Goal: Task Accomplishment & Management: Manage account settings

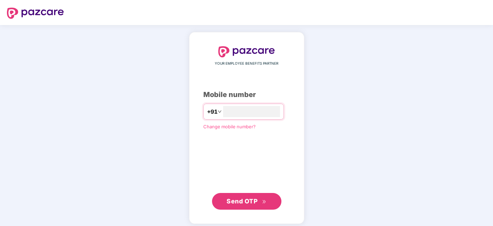
type input "**********"
click at [231, 198] on span "Send OTP" at bounding box center [242, 199] width 31 height 7
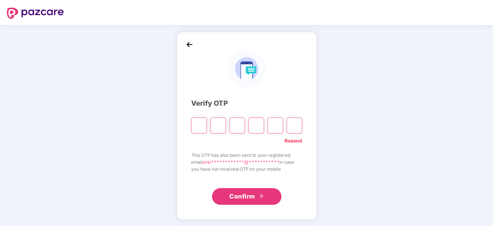
type input "*"
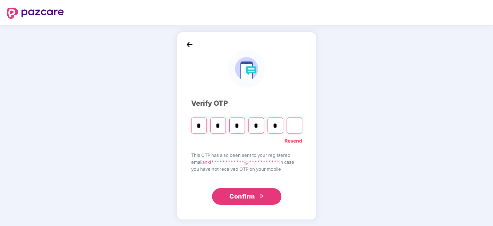
type input "*"
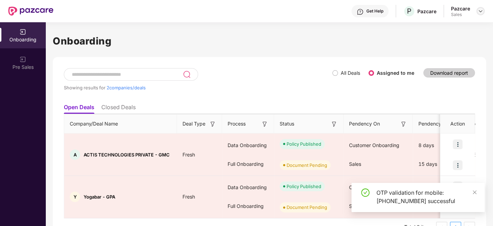
click at [480, 11] on img at bounding box center [481, 11] width 6 height 6
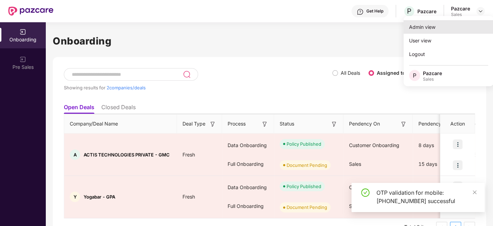
click at [435, 26] on div "Admin view" at bounding box center [449, 27] width 90 height 14
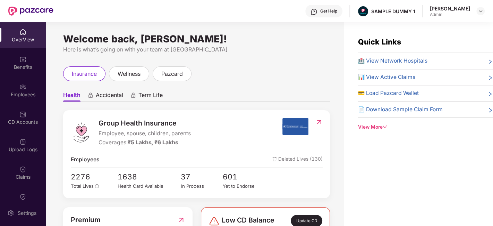
click at [108, 98] on span "Accidental" at bounding box center [109, 96] width 27 height 10
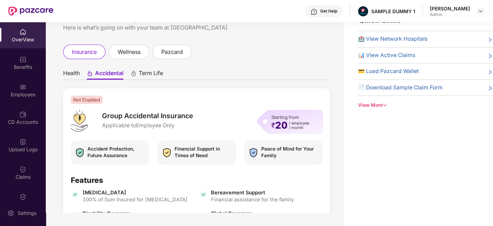
click at [139, 76] on span "Term Life" at bounding box center [151, 74] width 24 height 10
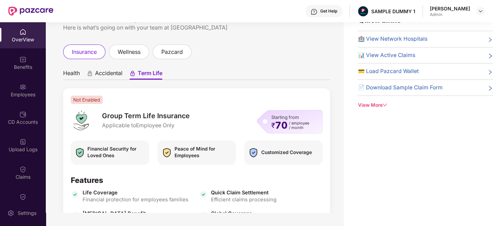
click at [72, 72] on span "Health" at bounding box center [71, 74] width 17 height 10
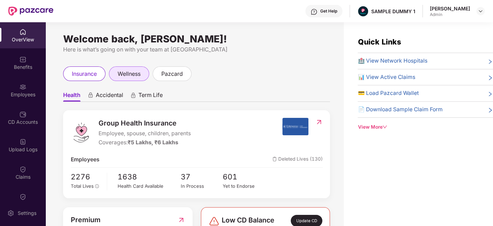
click at [131, 75] on span "wellness" at bounding box center [129, 73] width 23 height 9
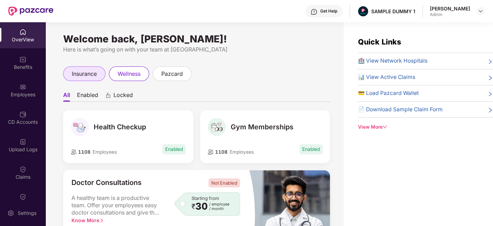
click at [88, 75] on span "insurance" at bounding box center [84, 73] width 25 height 9
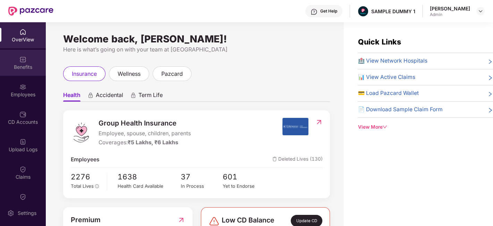
click at [22, 64] on div "Benefits" at bounding box center [23, 67] width 46 height 7
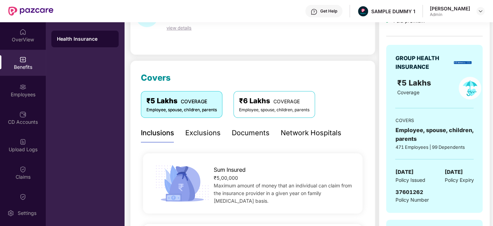
scroll to position [44, 0]
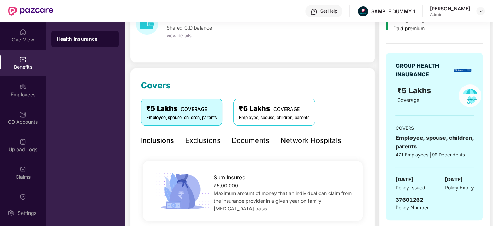
click at [210, 141] on div "Exclusions" at bounding box center [202, 140] width 35 height 11
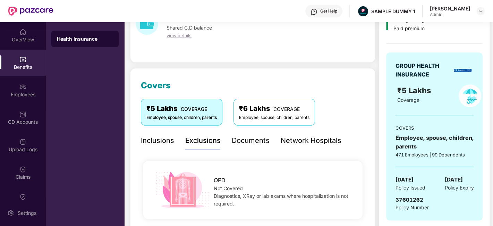
click at [243, 146] on div "Documents" at bounding box center [251, 140] width 38 height 19
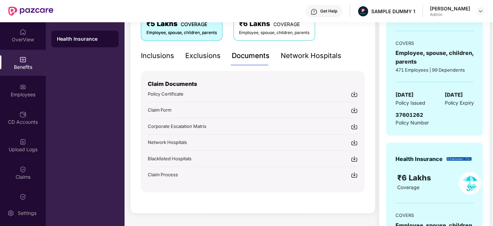
scroll to position [128, 0]
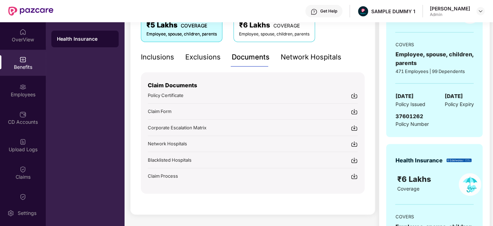
click at [304, 56] on div "Network Hospitals" at bounding box center [311, 57] width 61 height 11
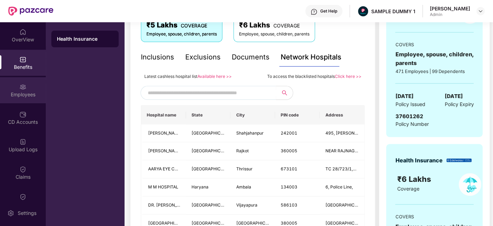
click at [27, 96] on div "Employees" at bounding box center [23, 94] width 46 height 7
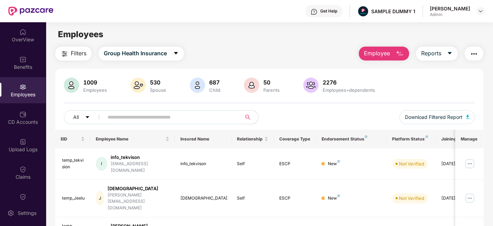
click at [389, 56] on span "Employee" at bounding box center [377, 53] width 26 height 9
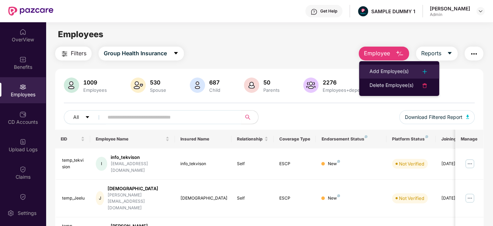
click at [386, 72] on div "Add Employee(s)" at bounding box center [389, 71] width 39 height 8
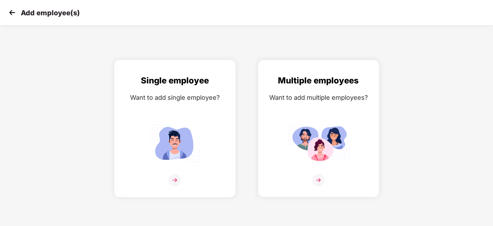
click at [210, 143] on div "Single employee Want to add single employee?" at bounding box center [174, 134] width 107 height 121
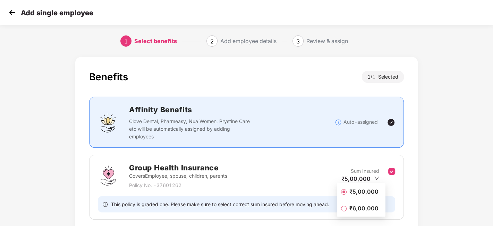
scroll to position [53, 0]
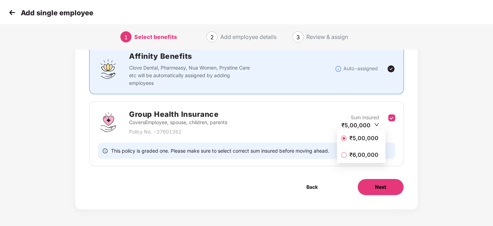
click at [389, 181] on button "Next" at bounding box center [381, 186] width 47 height 17
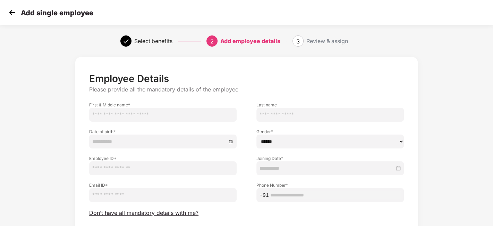
scroll to position [36, 0]
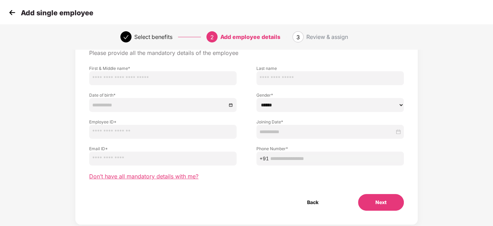
click at [193, 174] on span "Don’t have all mandatory details with me?" at bounding box center [143, 176] width 109 height 7
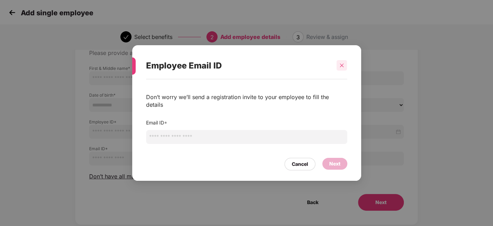
click at [343, 67] on icon "close" at bounding box center [342, 66] width 4 height 4
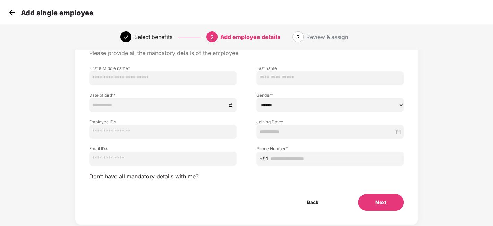
click at [13, 15] on img at bounding box center [12, 12] width 10 height 10
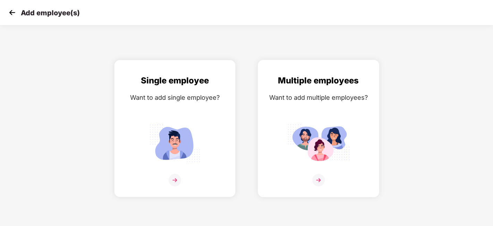
click at [351, 133] on div "Multiple employees Want to add multiple employees?" at bounding box center [318, 134] width 107 height 121
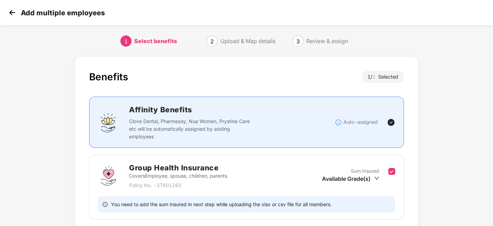
scroll to position [53, 0]
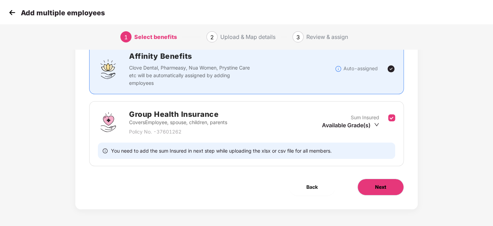
click at [376, 188] on span "Next" at bounding box center [380, 187] width 11 height 8
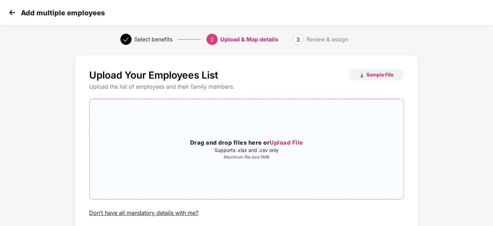
scroll to position [0, 0]
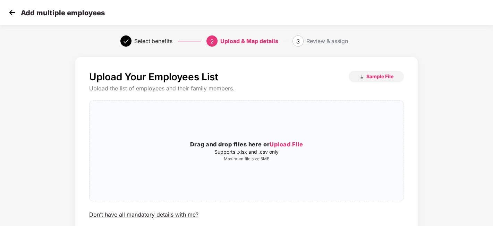
click at [9, 12] on img at bounding box center [12, 12] width 10 height 10
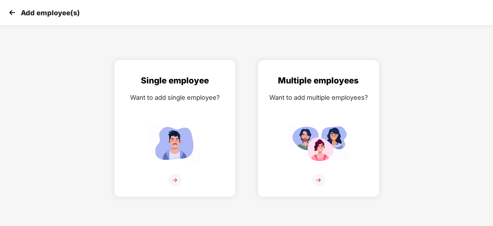
click at [9, 12] on img at bounding box center [12, 12] width 10 height 10
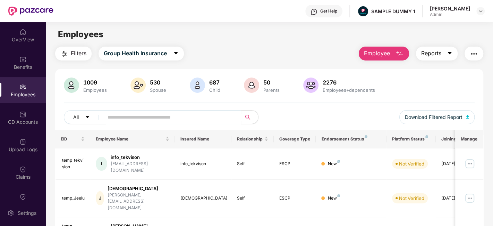
click at [447, 52] on button "Reports" at bounding box center [437, 54] width 42 height 14
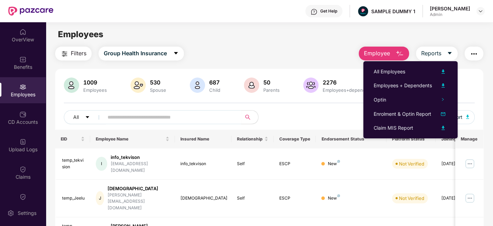
click at [474, 50] on img "button" at bounding box center [474, 54] width 8 height 8
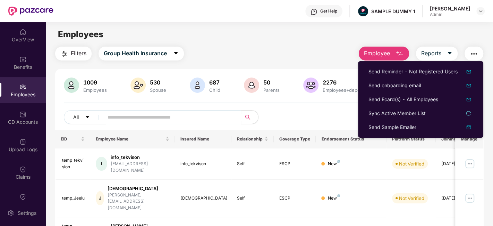
click at [254, 38] on div "Employees" at bounding box center [269, 34] width 447 height 13
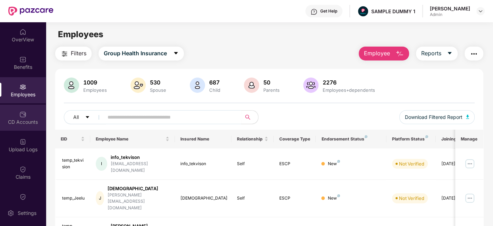
click at [14, 112] on div "CD Accounts" at bounding box center [23, 117] width 46 height 26
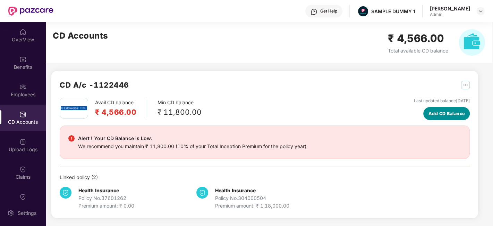
click at [440, 112] on span "Add CD Balance" at bounding box center [447, 113] width 36 height 7
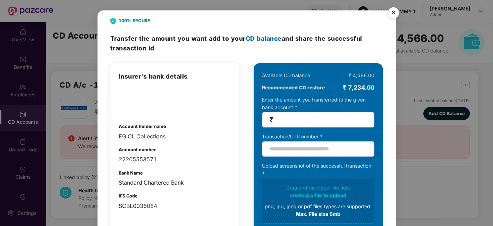
click at [394, 10] on img "Close" at bounding box center [393, 13] width 19 height 19
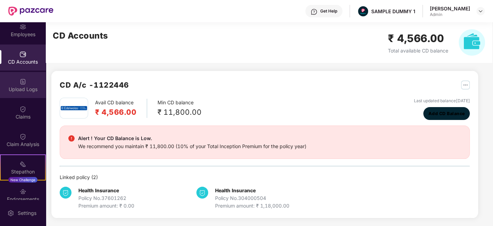
scroll to position [67, 0]
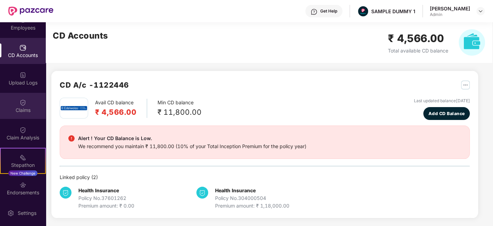
click at [24, 107] on div "Claims" at bounding box center [23, 110] width 46 height 7
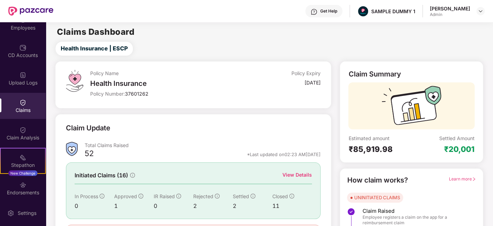
scroll to position [45, 0]
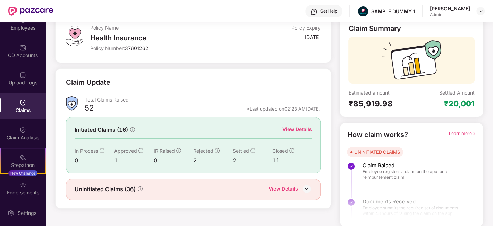
click at [297, 127] on div "View Details" at bounding box center [298, 129] width 30 height 8
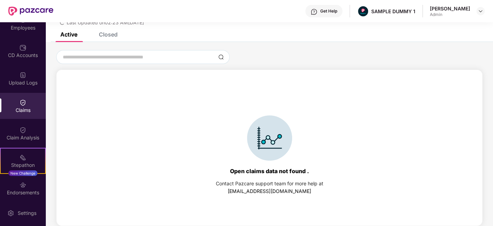
scroll to position [30, 0]
click at [101, 34] on div "Closed" at bounding box center [108, 34] width 19 height 7
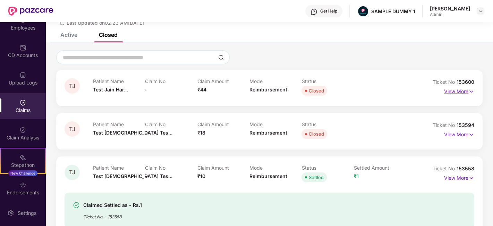
click at [462, 91] on p "View More" at bounding box center [459, 90] width 30 height 9
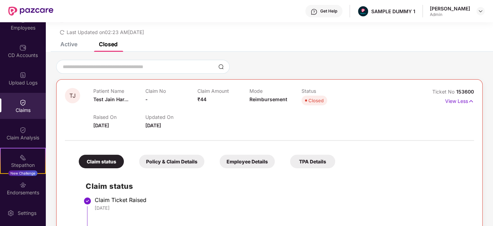
scroll to position [16, 0]
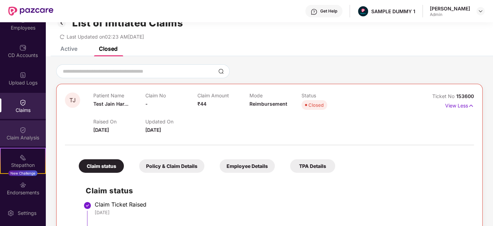
click at [23, 135] on div "Claim Analysis" at bounding box center [23, 137] width 46 height 7
